Goal: Register for event/course

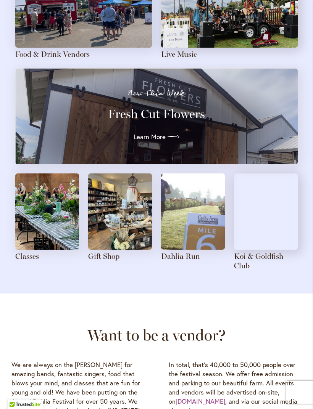
scroll to position [756, 0]
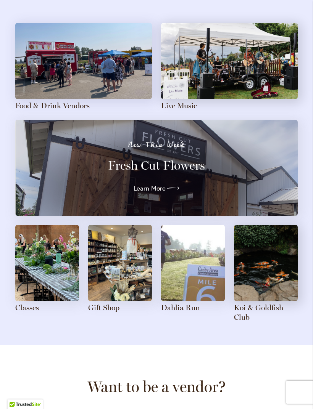
click at [48, 260] on img at bounding box center [47, 263] width 64 height 76
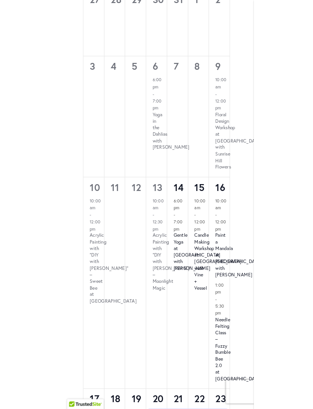
scroll to position [507, 0]
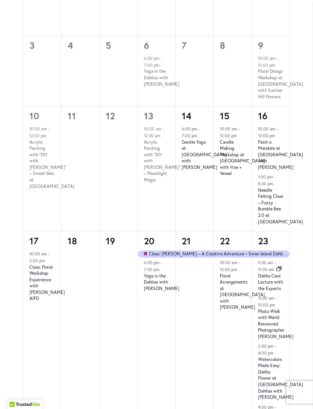
click at [235, 217] on div "10:00 am - 12:00 pm Candle Making Workshop at Swan Island Dahlias with Vine + V…" at bounding box center [233, 178] width 38 height 106
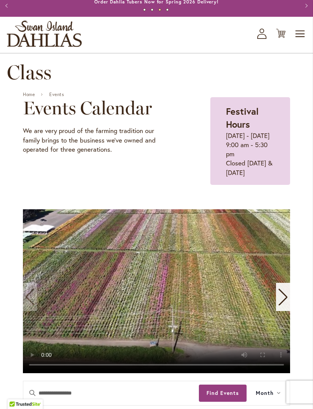
scroll to position [0, 0]
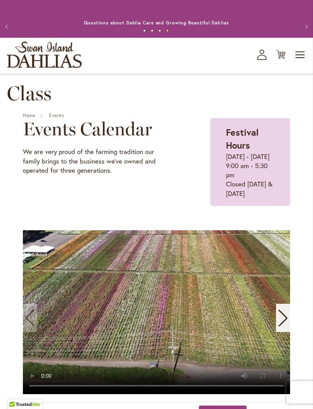
click at [27, 118] on link "Home" at bounding box center [29, 115] width 12 height 5
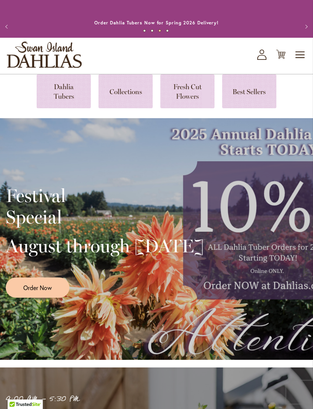
click at [185, 100] on link at bounding box center [187, 91] width 54 height 34
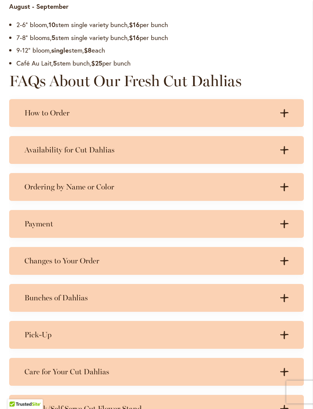
scroll to position [616, 0]
click at [283, 154] on icon at bounding box center [284, 150] width 8 height 8
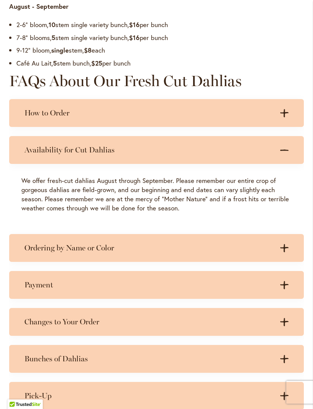
click at [286, 363] on icon ".cls-1 { fill: #3c2616; stroke-width: 0px; }" at bounding box center [284, 359] width 8 height 8
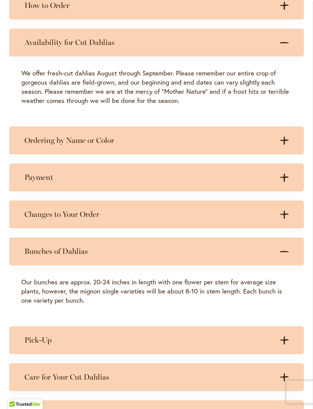
scroll to position [723, 0]
